Goal: Information Seeking & Learning: Find specific fact

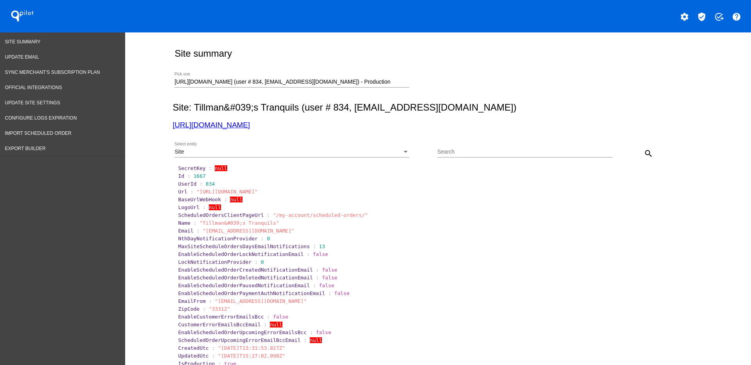
click at [383, 86] on div "[URL][DOMAIN_NAME] (user # 834, [EMAIL_ADDRESS][DOMAIN_NAME]) - Production Pick…" at bounding box center [291, 79] width 235 height 15
drag, startPoint x: 386, startPoint y: 81, endPoint x: 147, endPoint y: 85, distance: 239.0
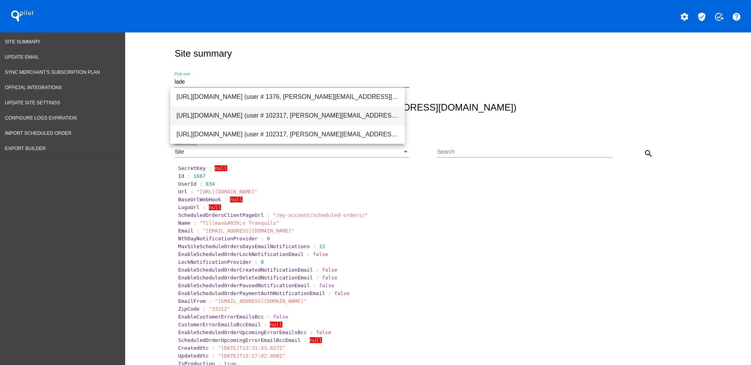
click at [230, 117] on span "[URL][DOMAIN_NAME] (user # 102317, [PERSON_NAME][EMAIL_ADDRESS][PERSON_NAME][DO…" at bounding box center [287, 115] width 222 height 19
type input "[URL][DOMAIN_NAME] (user # 102317, [PERSON_NAME][EMAIL_ADDRESS][PERSON_NAME][DO…"
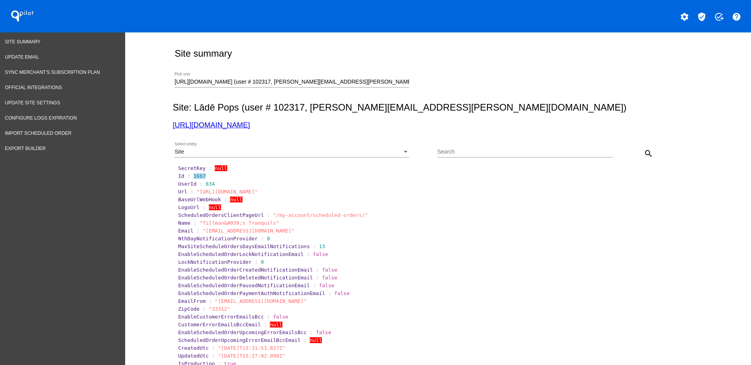
drag, startPoint x: 187, startPoint y: 174, endPoint x: 204, endPoint y: 172, distance: 16.9
click at [204, 172] on section "Id : 1667" at bounding box center [438, 175] width 522 height 7
drag, startPoint x: 201, startPoint y: 172, endPoint x: 192, endPoint y: 177, distance: 10.9
click at [194, 177] on span "1667" at bounding box center [200, 176] width 12 height 6
drag, startPoint x: 189, startPoint y: 178, endPoint x: 202, endPoint y: 176, distance: 13.0
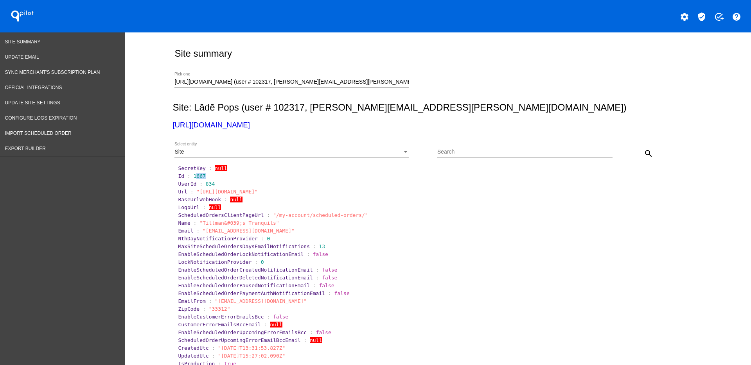
click at [202, 176] on section "Id : 1667" at bounding box center [438, 176] width 521 height 6
click at [186, 179] on section "Id : 1667" at bounding box center [438, 175] width 522 height 7
drag, startPoint x: 188, startPoint y: 176, endPoint x: 202, endPoint y: 176, distance: 14.1
click at [202, 176] on section "Id : 1667" at bounding box center [438, 176] width 521 height 6
copy span "1667"
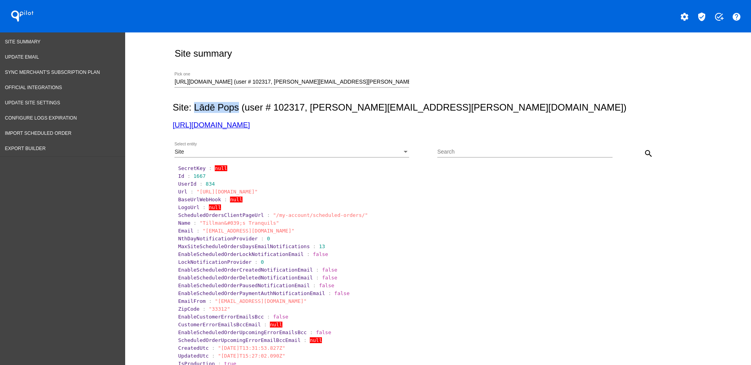
drag, startPoint x: 190, startPoint y: 107, endPoint x: 234, endPoint y: 112, distance: 44.5
click at [234, 112] on h2 "Site: Lādē Pops (user # 102317, [PERSON_NAME][EMAIL_ADDRESS][PERSON_NAME][DOMAI…" at bounding box center [436, 107] width 528 height 11
copy h2 "Lādē Pops"
drag, startPoint x: 203, startPoint y: 127, endPoint x: 201, endPoint y: 124, distance: 4.2
click at [390, 158] on div "Site Select entity" at bounding box center [291, 153] width 235 height 22
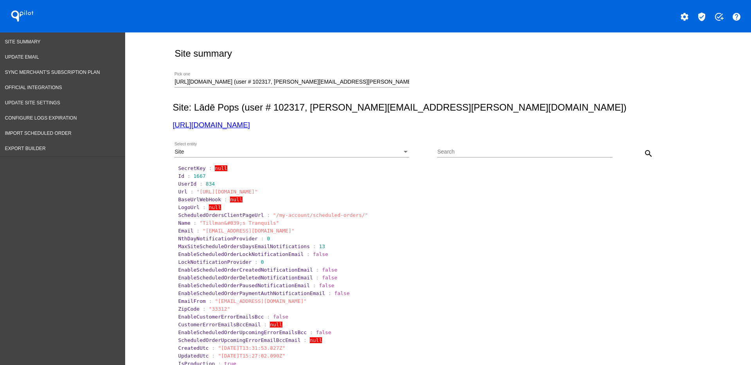
click at [389, 146] on div "Site Select entity" at bounding box center [291, 149] width 235 height 15
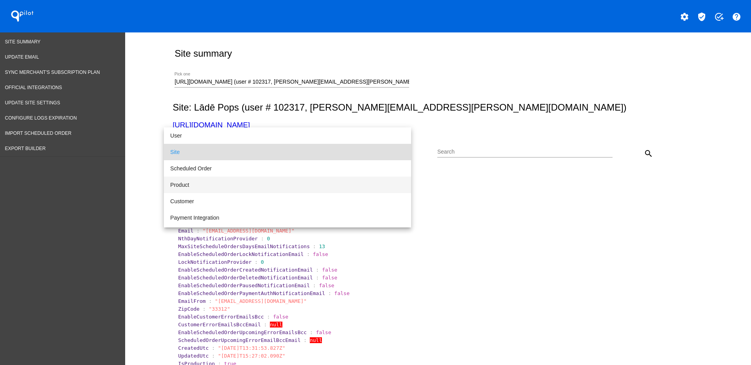
click at [334, 188] on span "Product" at bounding box center [287, 185] width 235 height 16
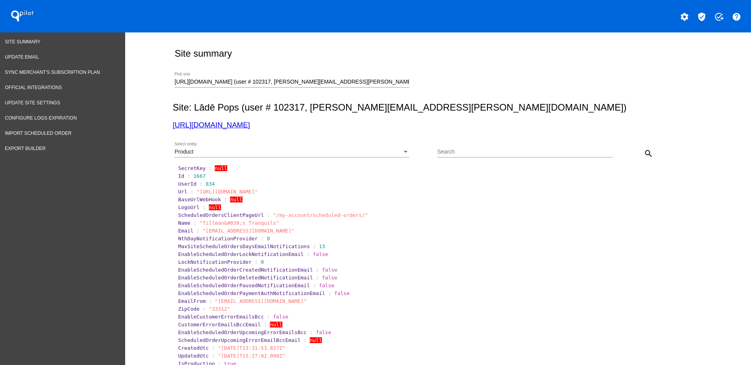
click at [652, 151] on div "Product Select entity Search search" at bounding box center [436, 151] width 528 height 28
click at [644, 154] on mat-icon "search" at bounding box center [648, 153] width 9 height 9
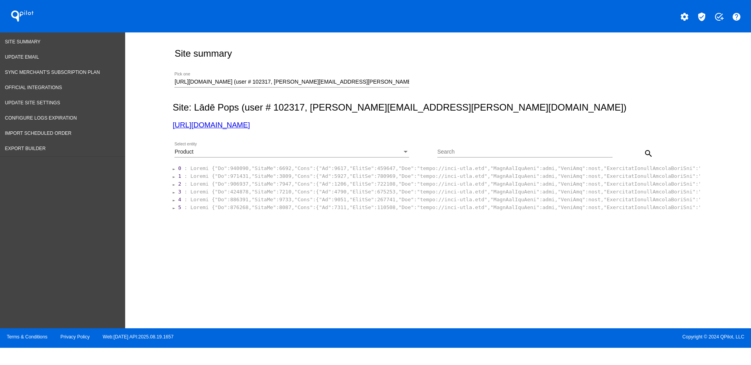
click at [379, 211] on section "0 : 1 : 2 : 3 : 4 : 5 :" at bounding box center [436, 187] width 528 height 47
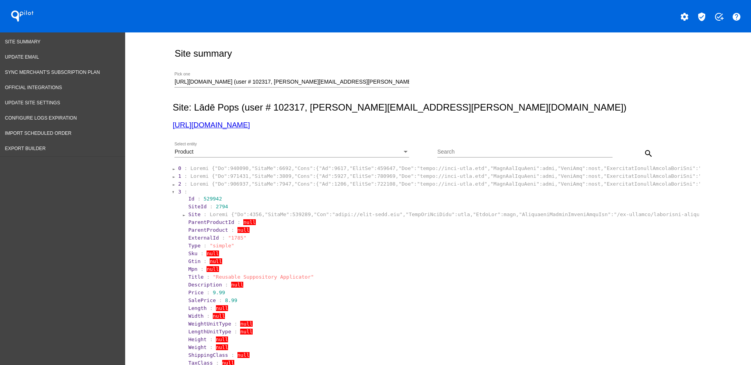
click at [389, 179] on section "1 :" at bounding box center [438, 175] width 522 height 7
